Goal: Task Accomplishment & Management: Use online tool/utility

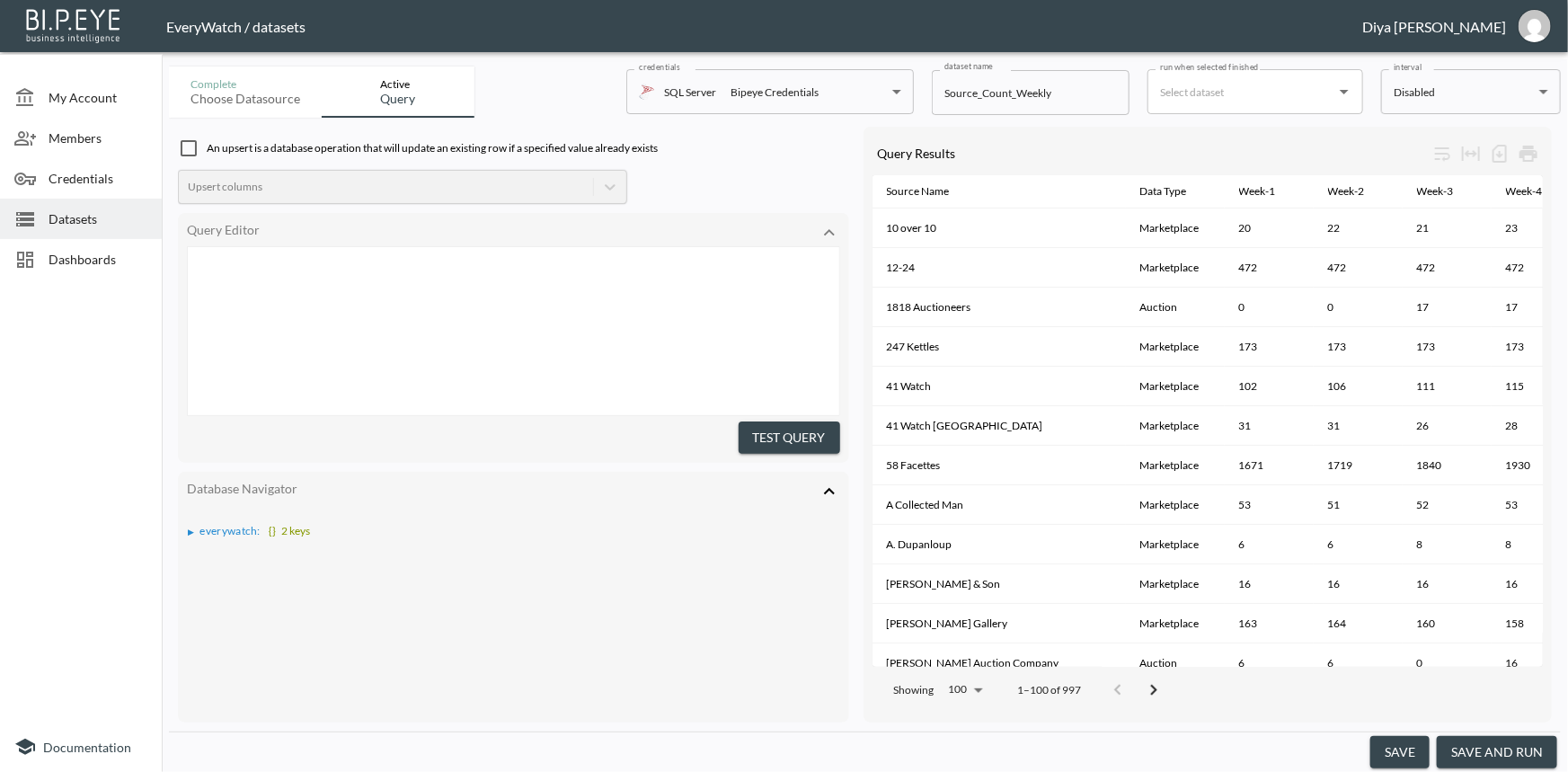
scroll to position [1716, 0]
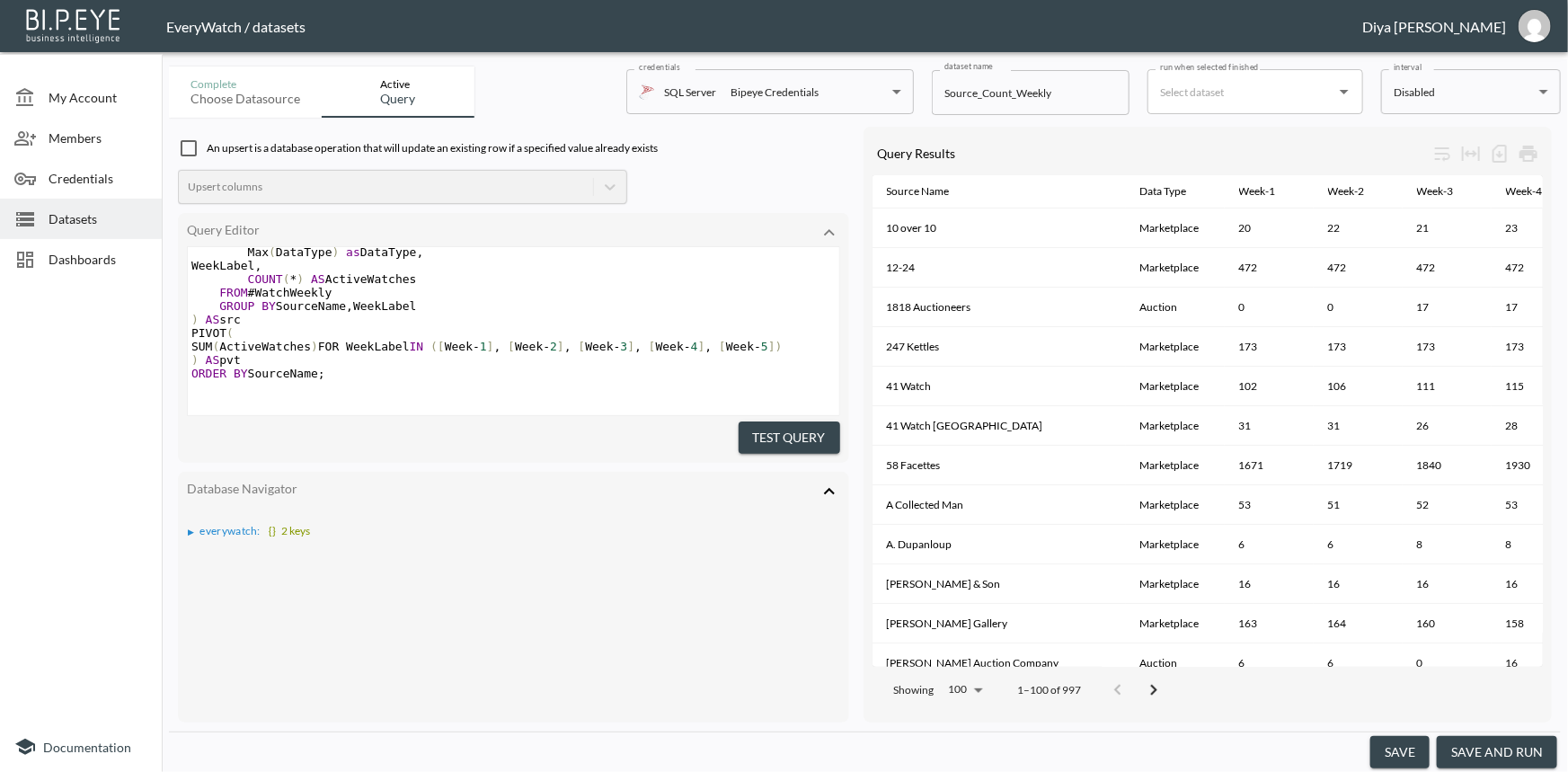
click at [90, 213] on span "Datasets" at bounding box center [98, 219] width 98 height 19
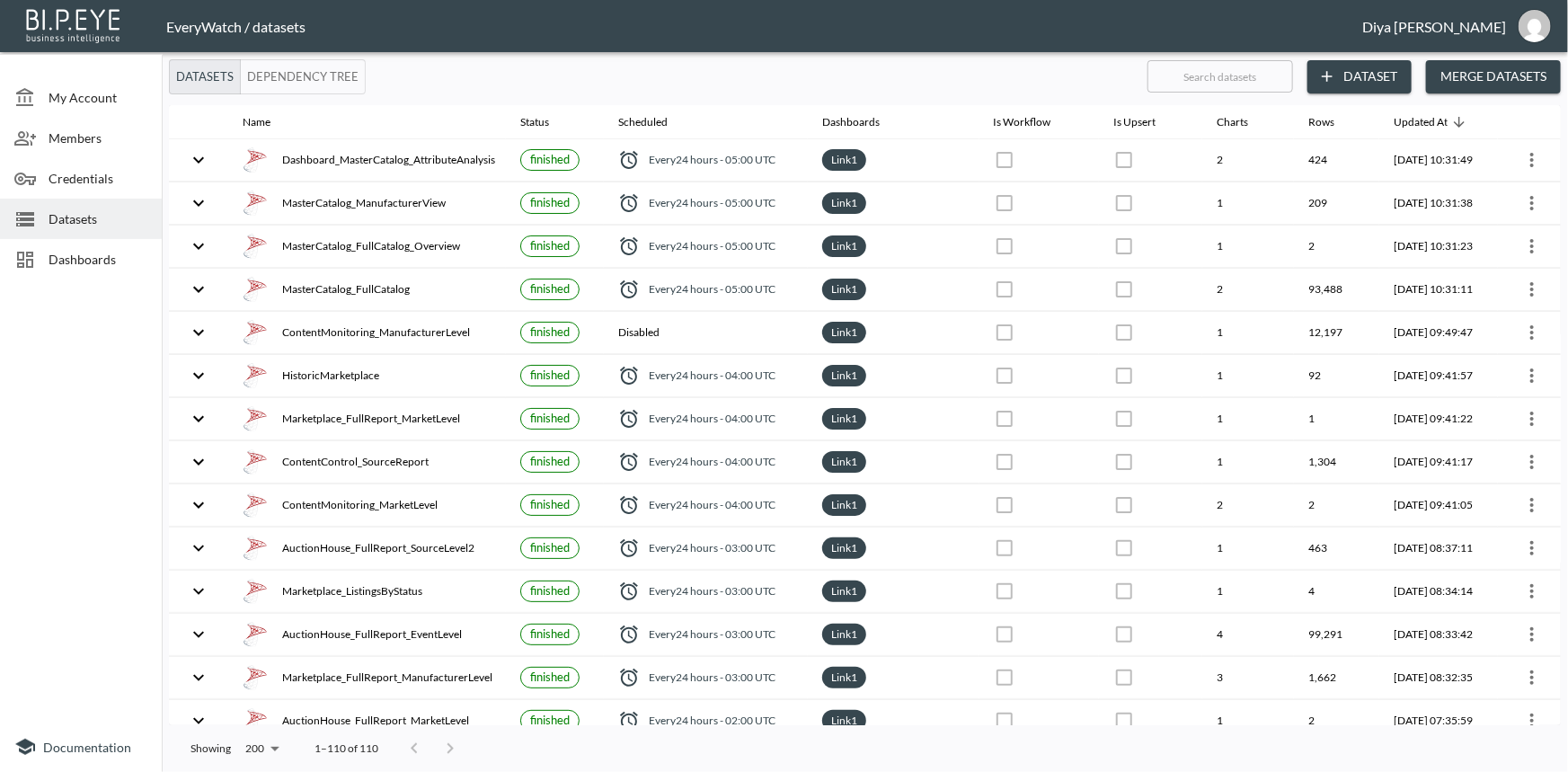
click at [100, 255] on span "Dashboards" at bounding box center [98, 259] width 98 height 19
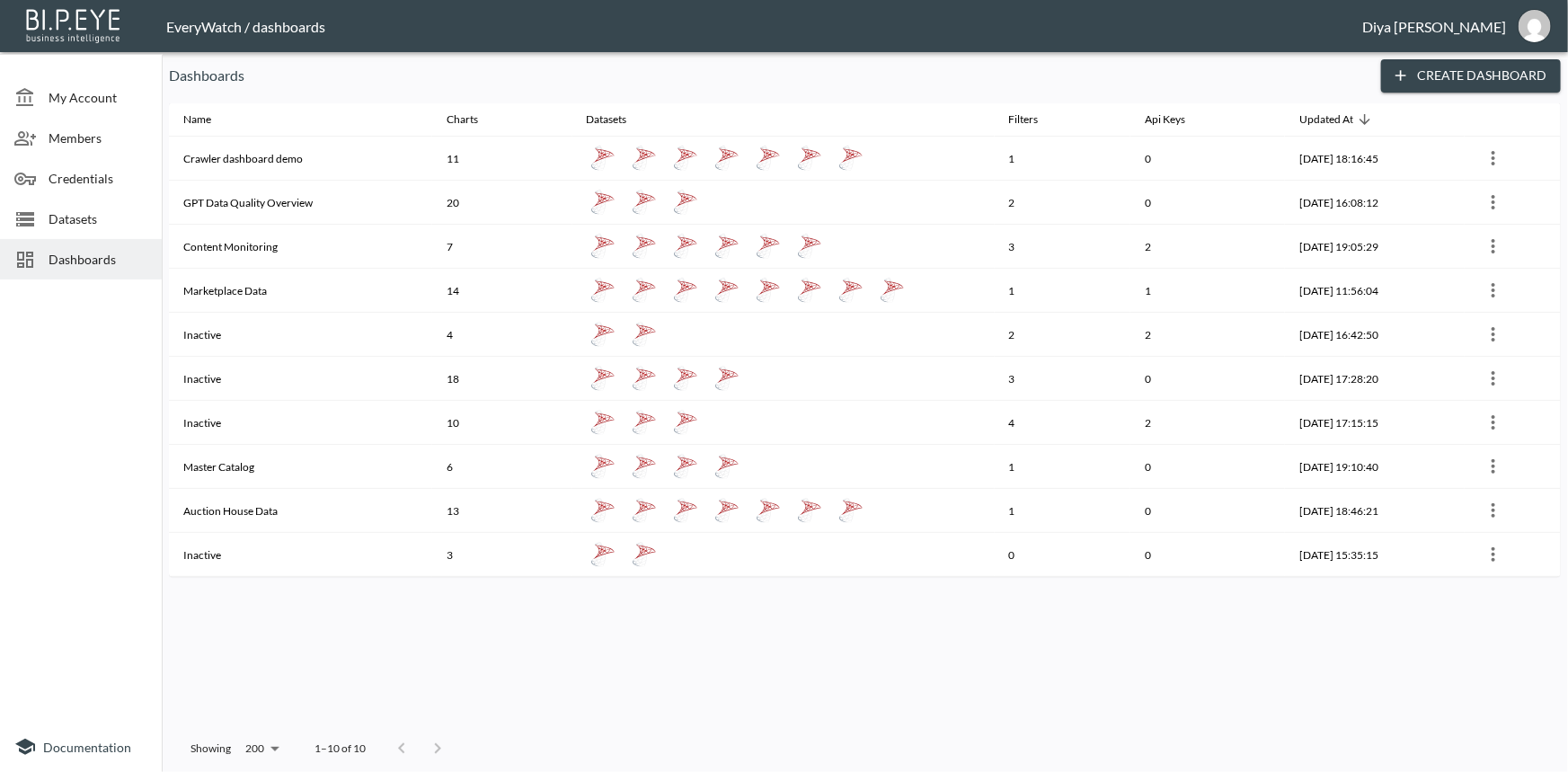
click at [138, 233] on div "Datasets" at bounding box center [81, 219] width 161 height 40
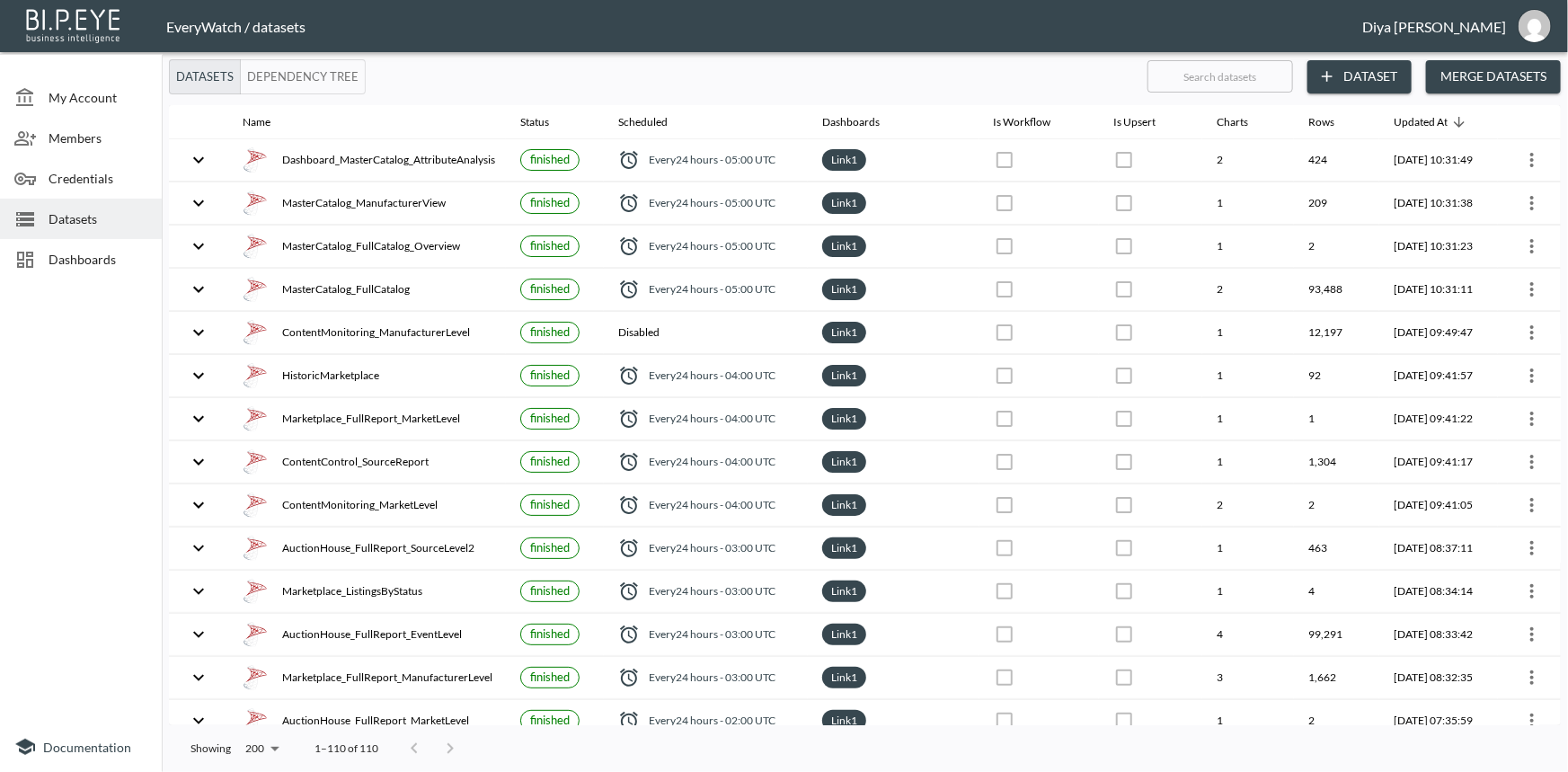
click at [78, 250] on span "Dashboards" at bounding box center [98, 259] width 98 height 19
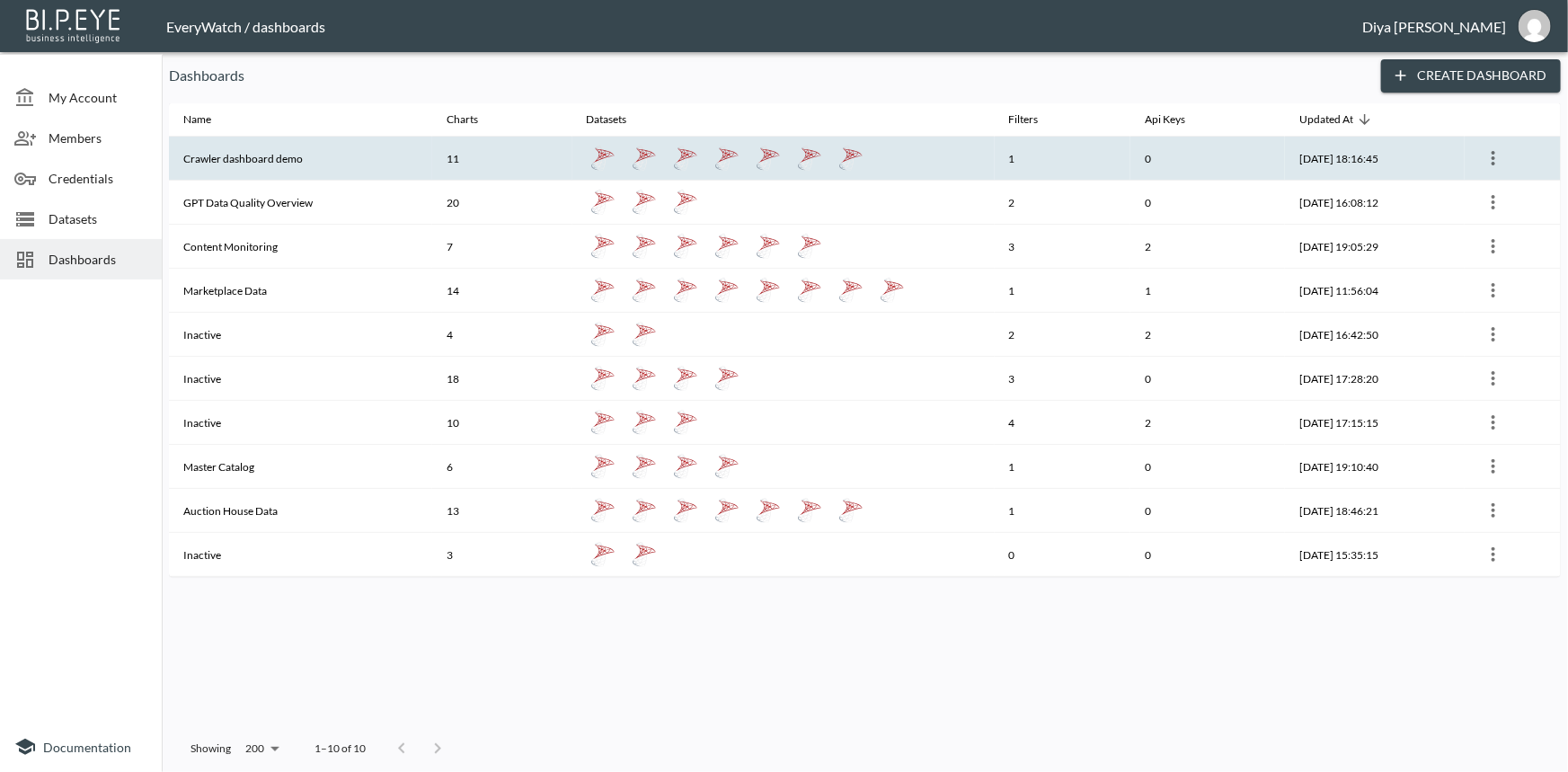
click at [279, 170] on th "Crawler dashboard demo" at bounding box center [300, 159] width 264 height 44
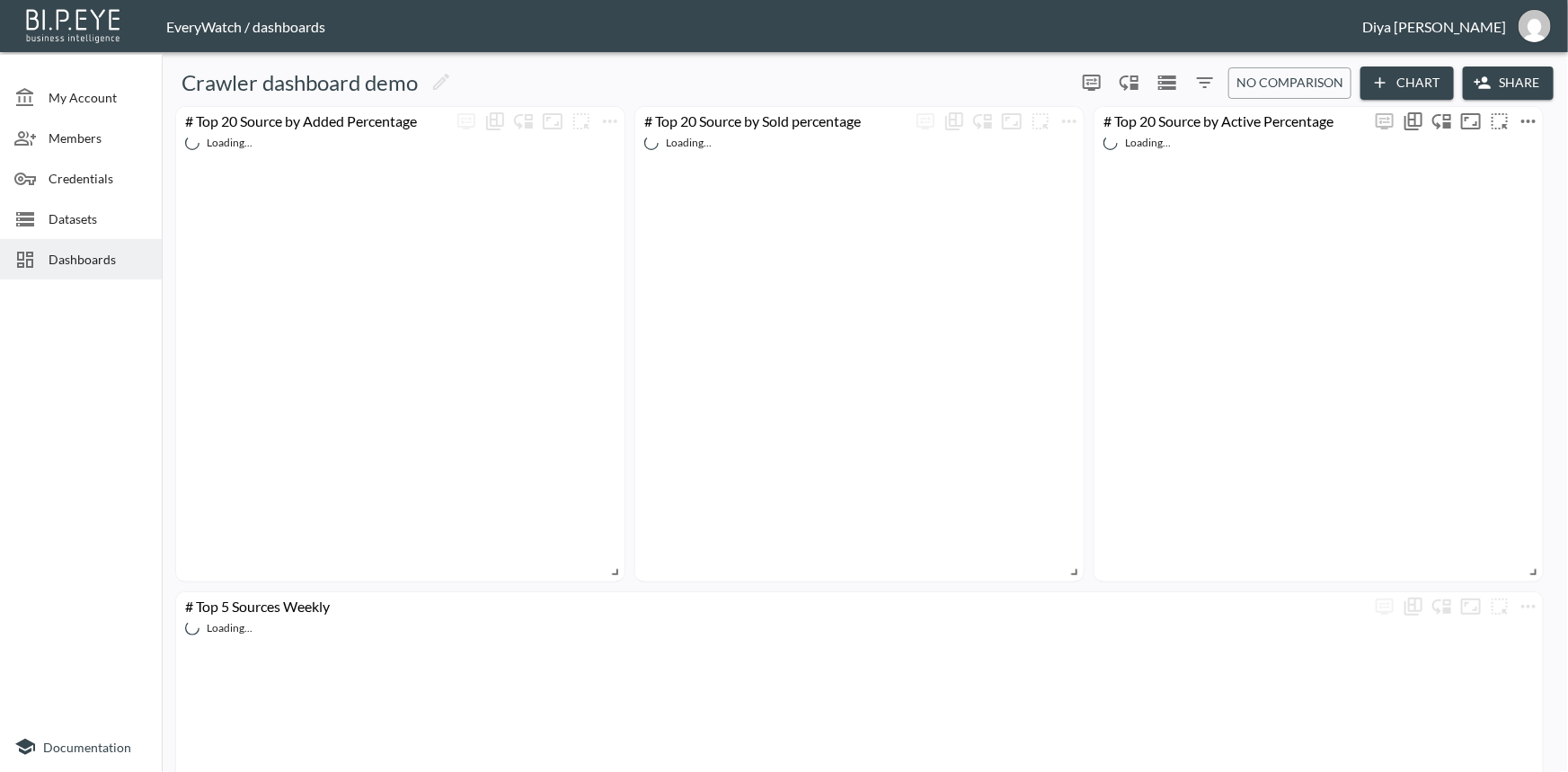
click at [1524, 122] on icon "more" at bounding box center [1528, 121] width 22 height 22
click at [1492, 154] on li "Edit" at bounding box center [1477, 155] width 140 height 32
click at [1525, 122] on icon "more" at bounding box center [1528, 121] width 22 height 22
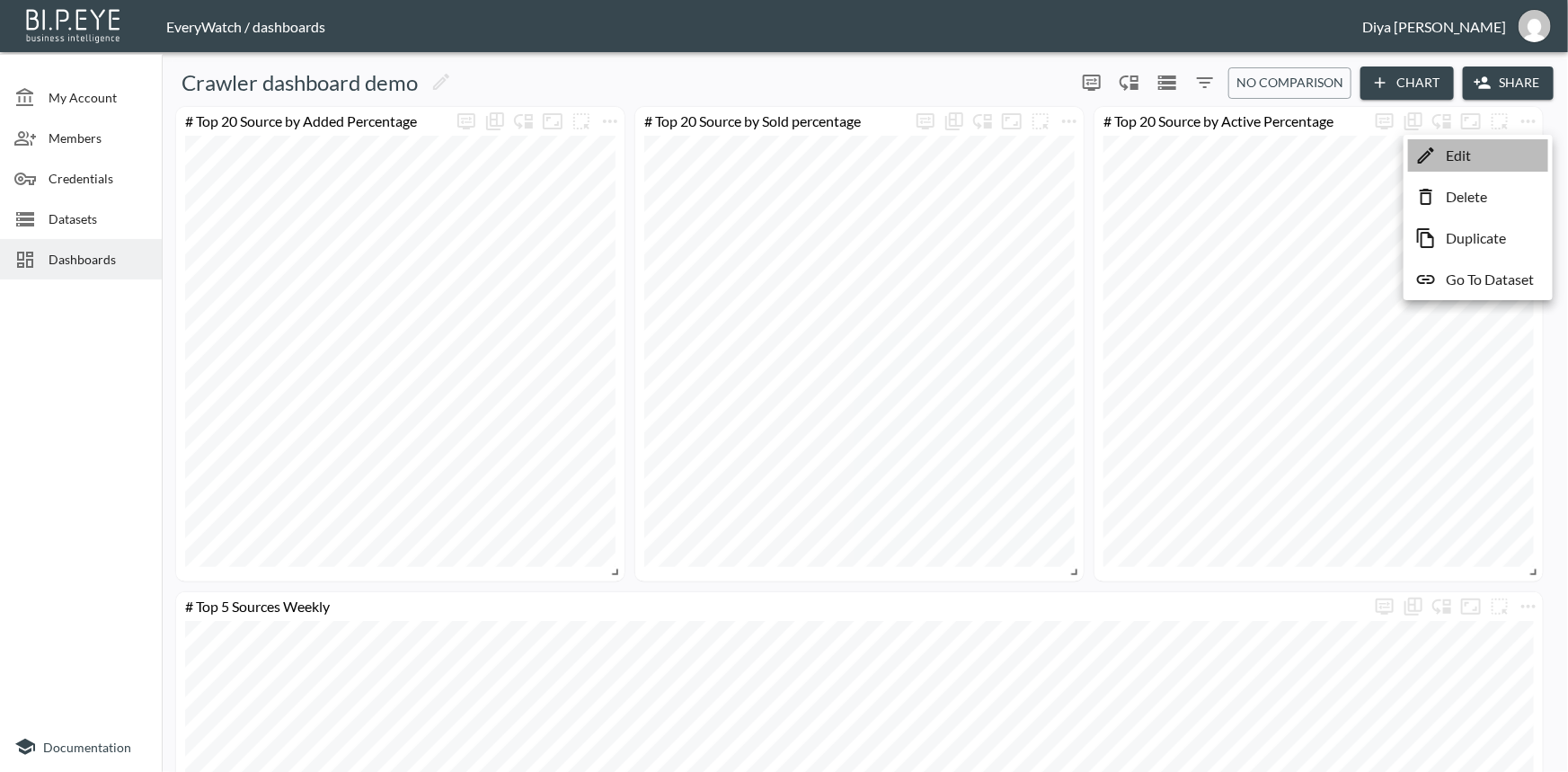
click at [1490, 151] on li "Edit" at bounding box center [1477, 155] width 140 height 32
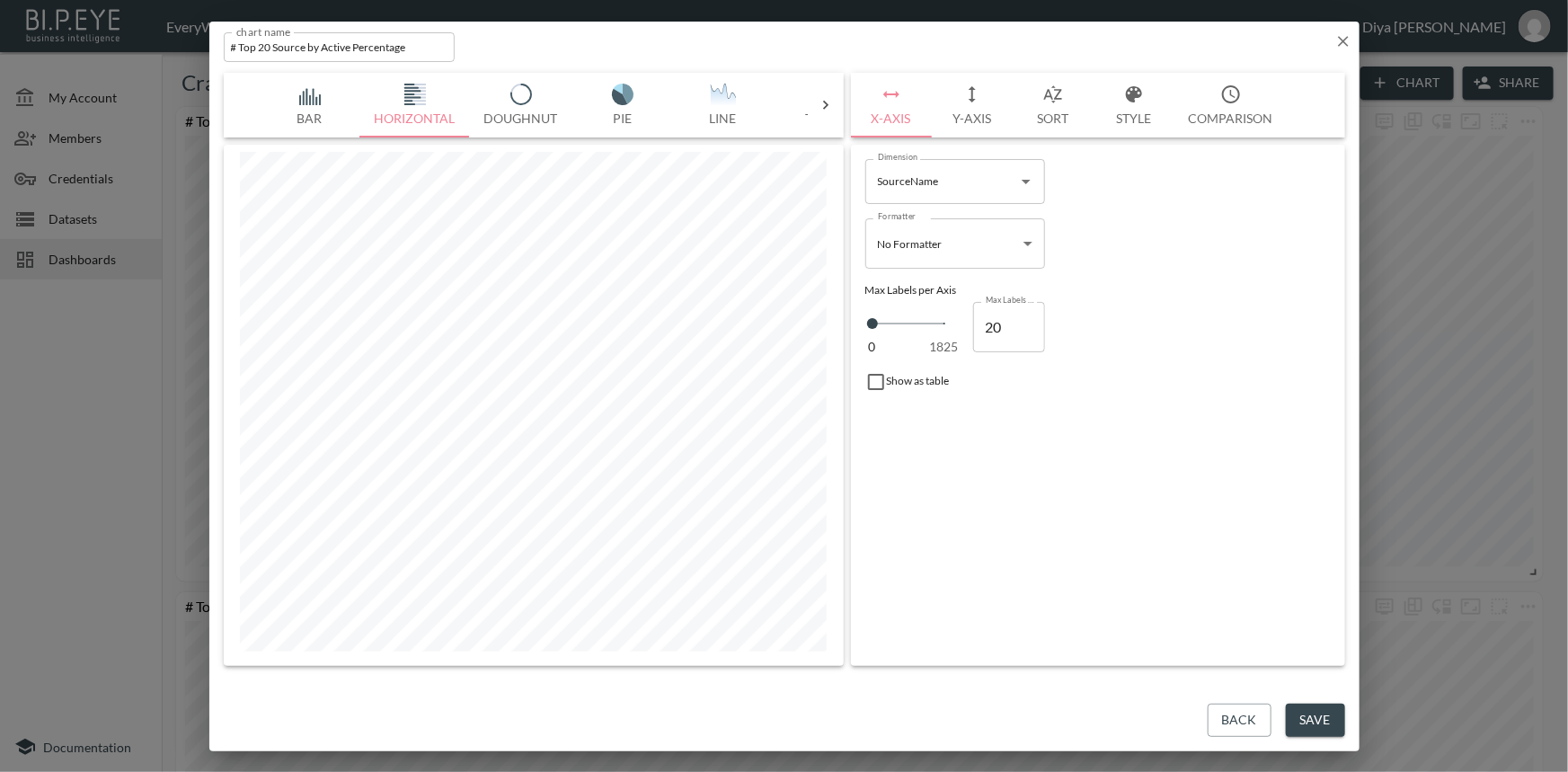
click at [824, 116] on div "Bar Horizontal Doughnut Pie Line Table Single Map Google Stacked Calendar Title" at bounding box center [534, 105] width 620 height 65
click at [824, 110] on icon at bounding box center [825, 104] width 18 height 18
click at [322, 111] on button "Table" at bounding box center [311, 105] width 100 height 65
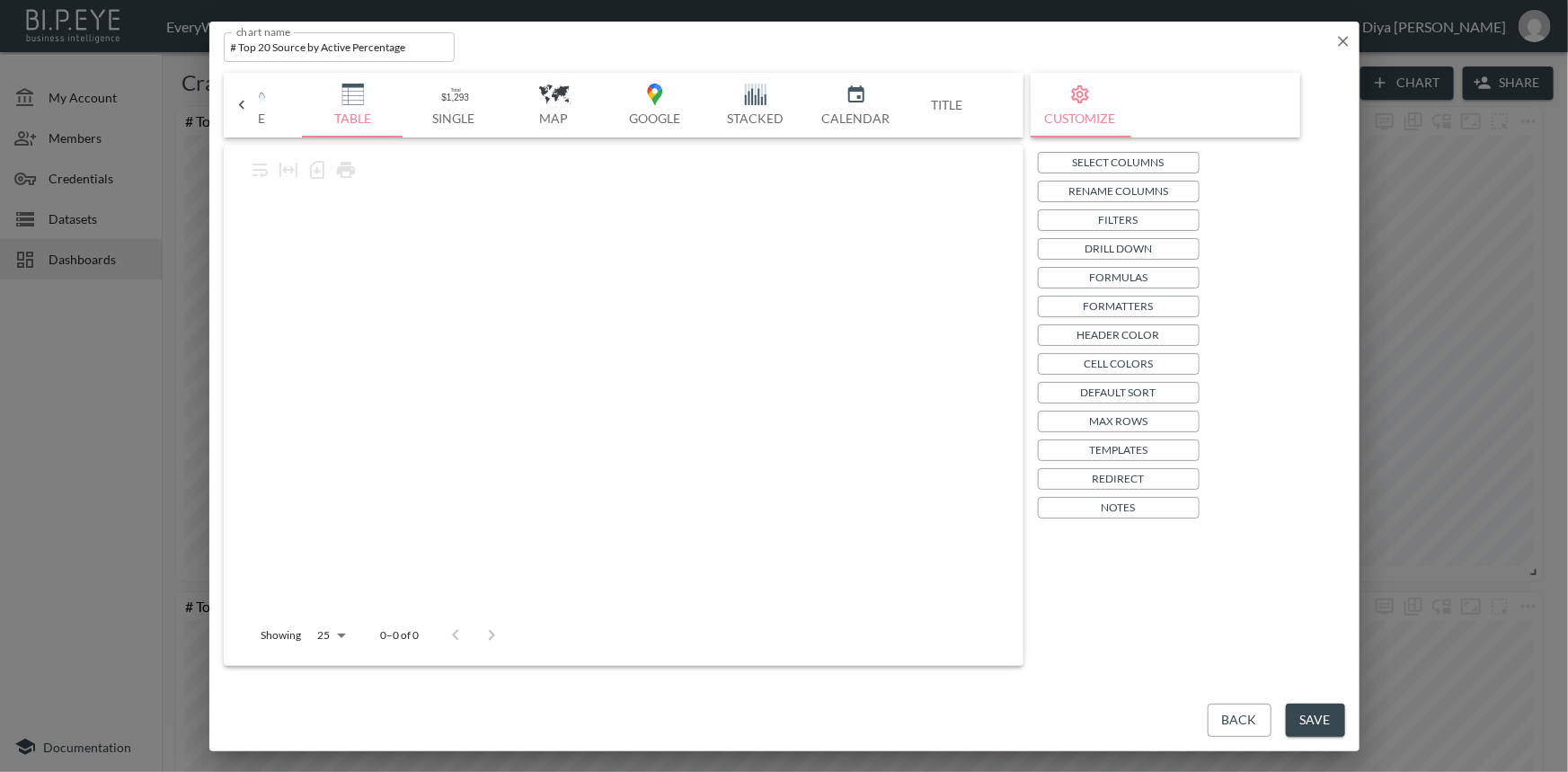
scroll to position [0, 469]
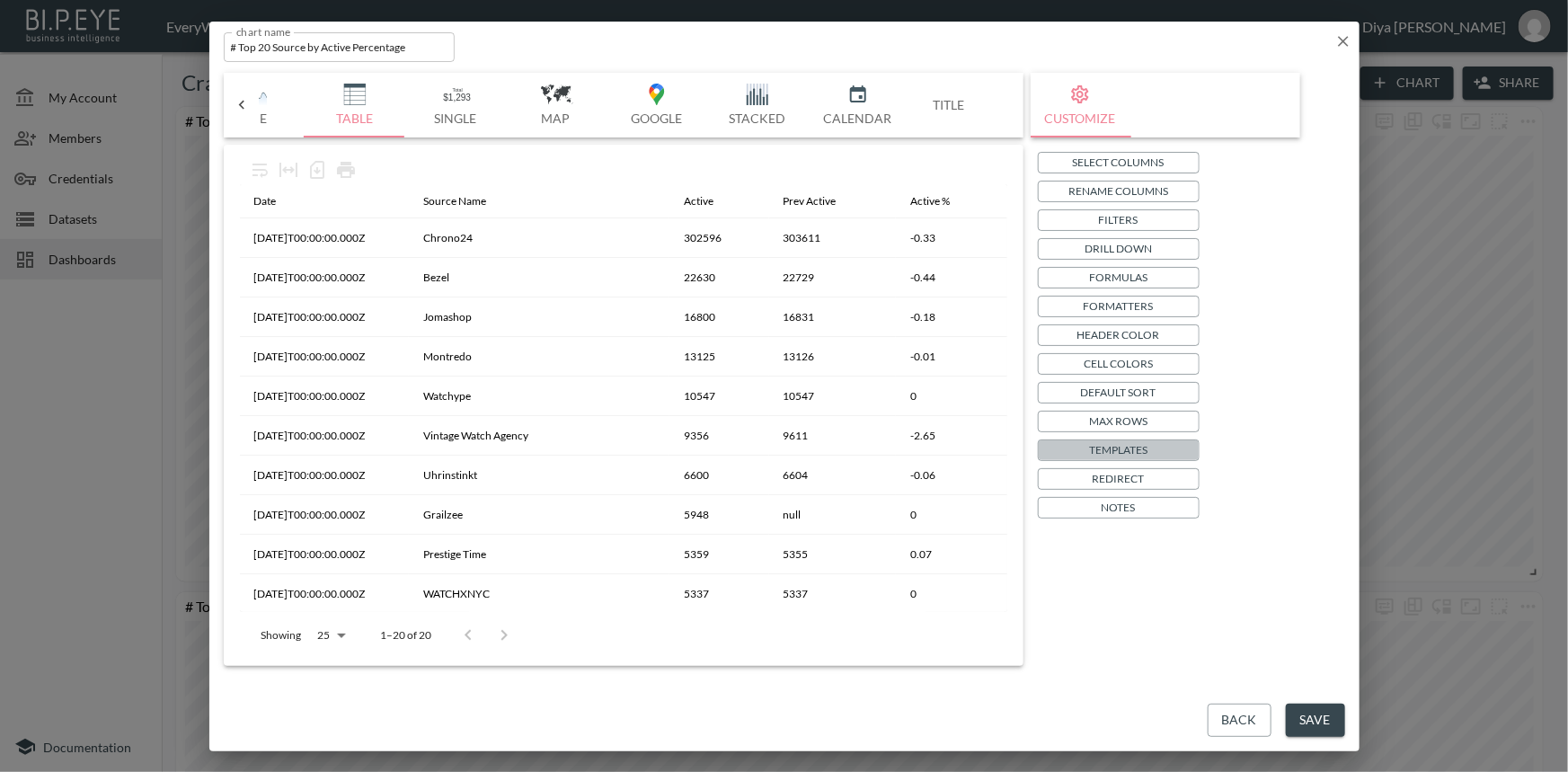
click at [1110, 447] on p "Templates" at bounding box center [1118, 449] width 58 height 19
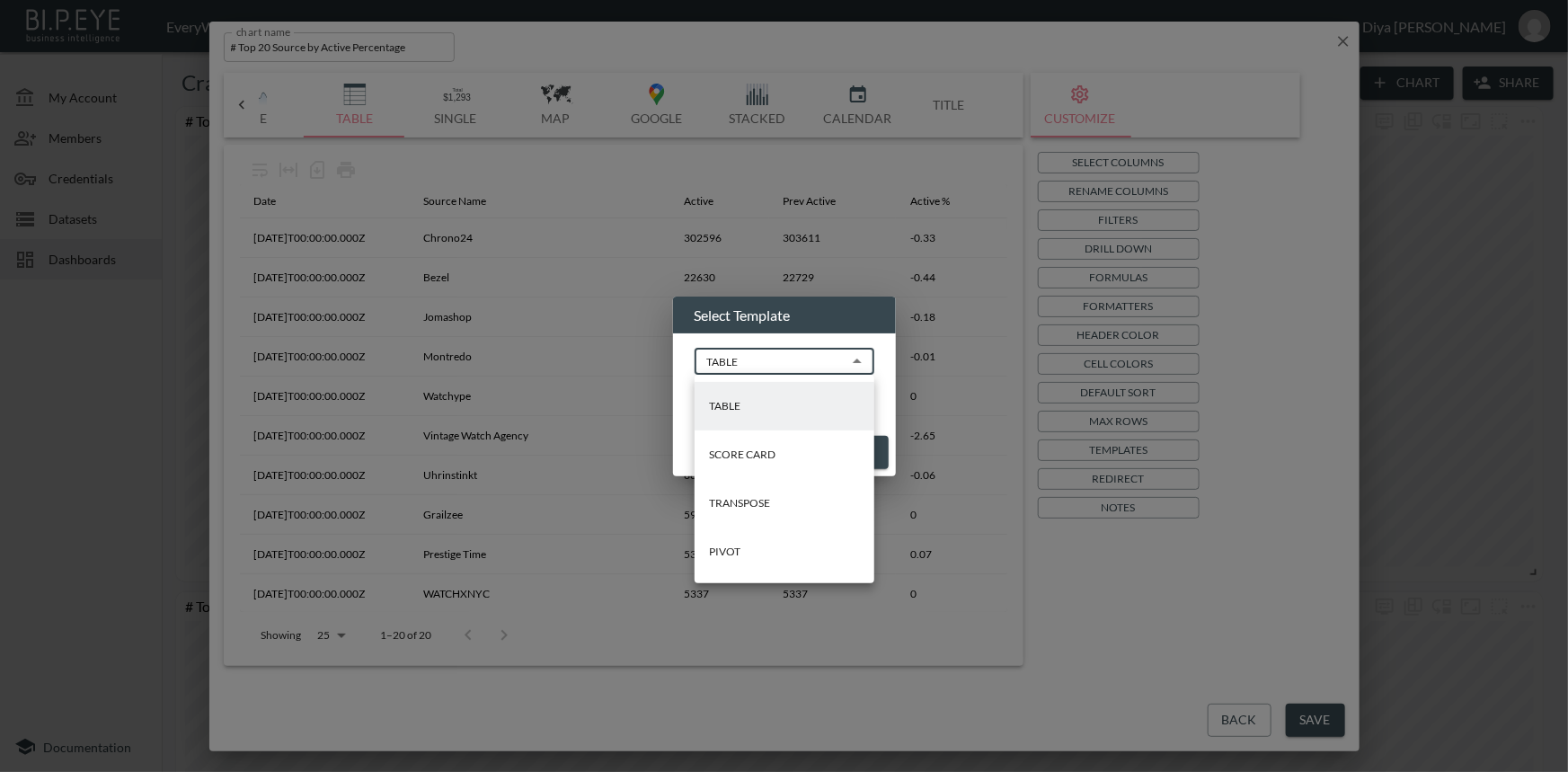
click at [779, 350] on body "BI.P.EYE, Interactive Analytics Dashboards - app EveryWatch / dashboards Diya […" at bounding box center [784, 386] width 1568 height 772
click at [962, 511] on div at bounding box center [784, 386] width 1568 height 772
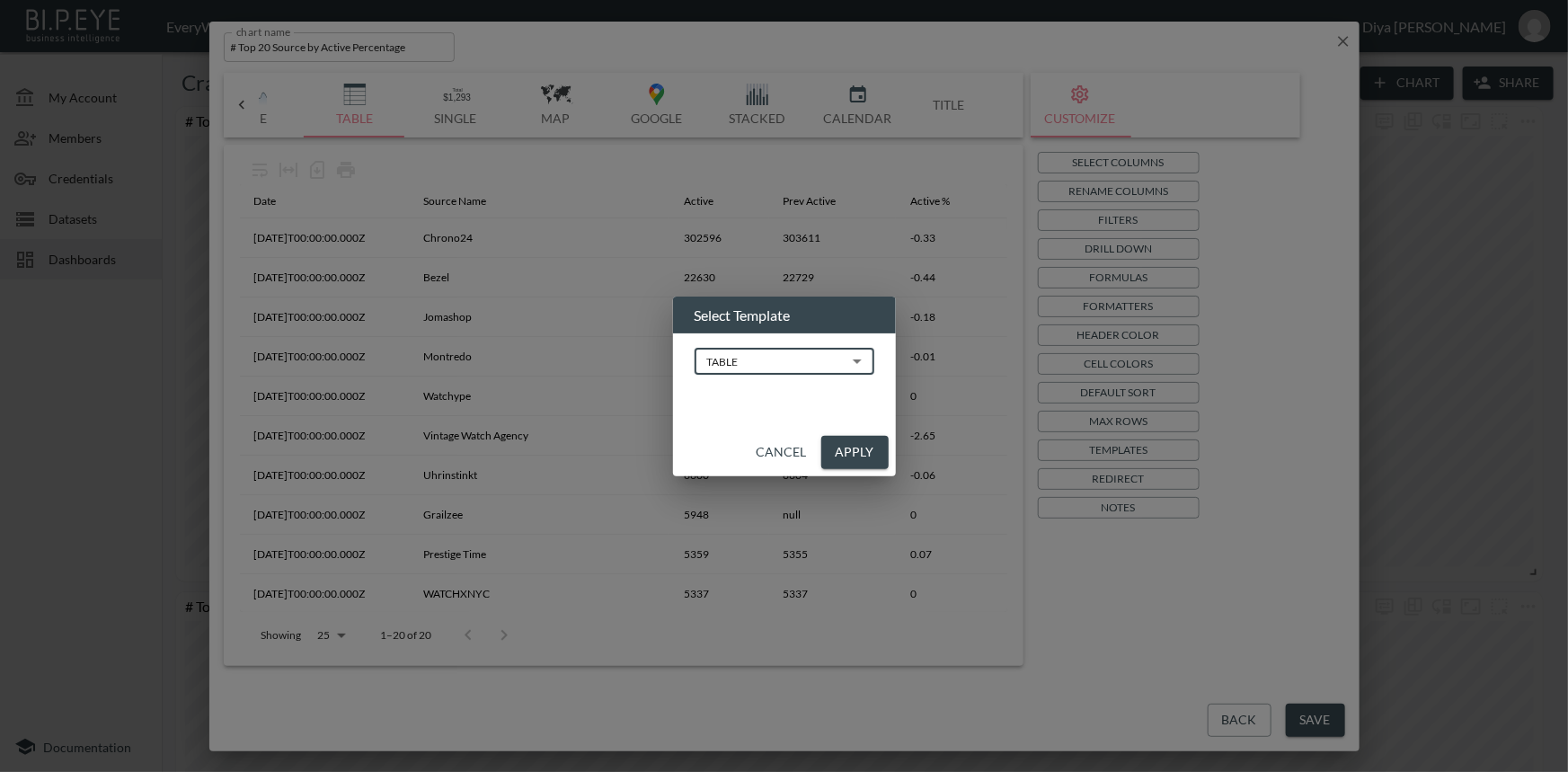
click at [1338, 52] on div "Select Template TABLE TABLE ​ Cancel Apply" at bounding box center [784, 386] width 1568 height 772
click at [779, 452] on button "Cancel" at bounding box center [781, 452] width 65 height 33
